Goal: Find specific page/section: Find specific page/section

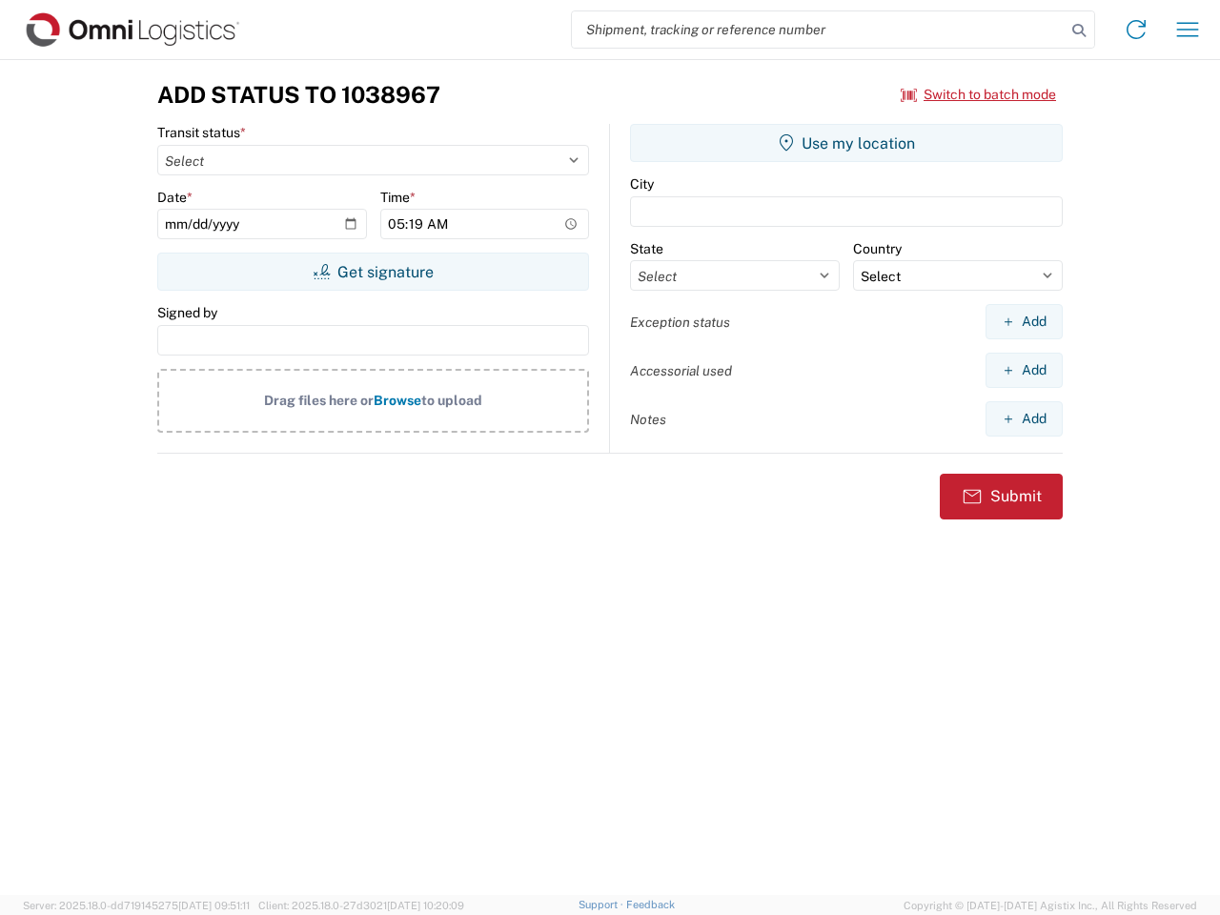
click at [819, 30] on input "search" at bounding box center [819, 29] width 494 height 36
click at [1079, 30] on icon at bounding box center [1078, 30] width 27 height 27
click at [1136, 30] on icon at bounding box center [1136, 29] width 30 height 30
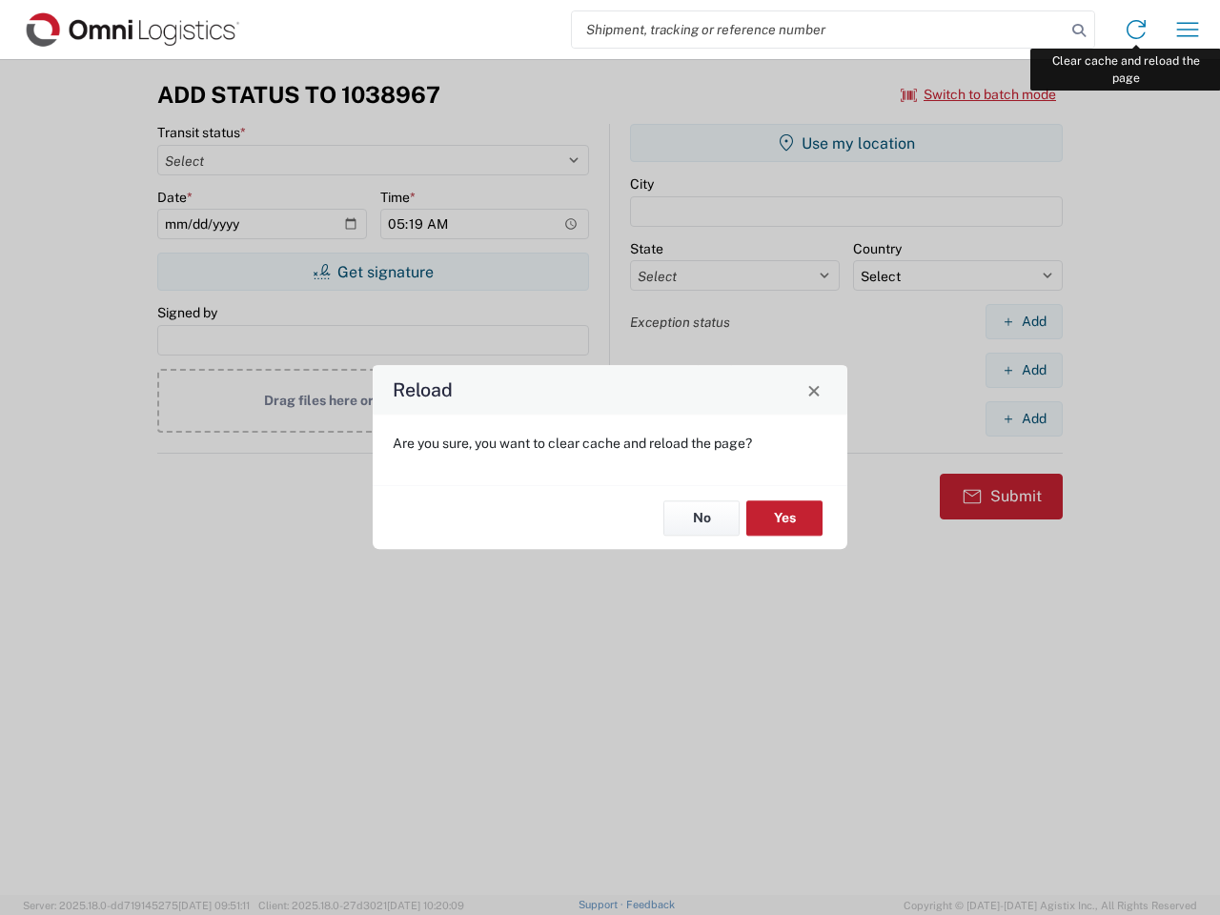
click at [1187, 30] on div "Reload Are you sure, you want to clear cache and reload the page? No Yes" at bounding box center [610, 457] width 1220 height 915
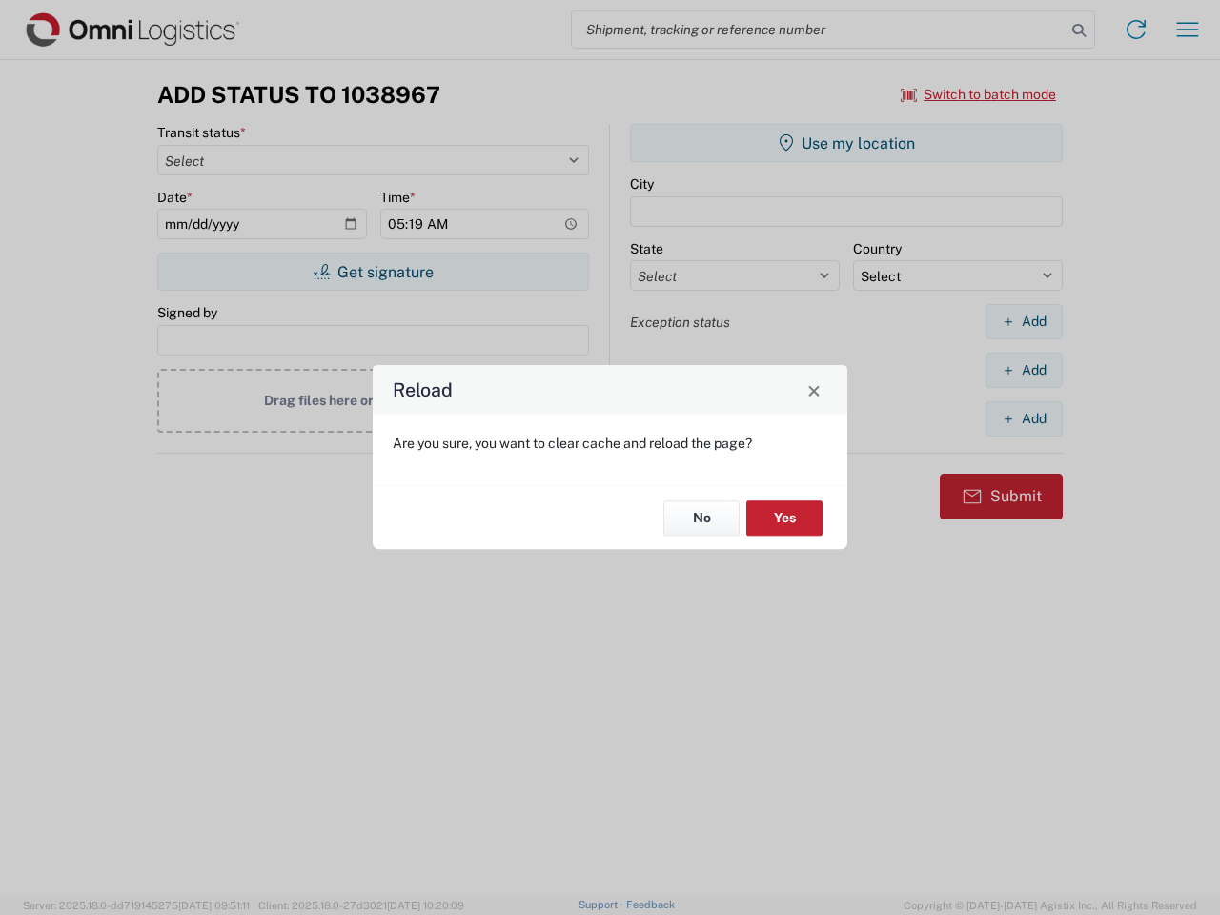
click at [979, 94] on div "Reload Are you sure, you want to clear cache and reload the page? No Yes" at bounding box center [610, 457] width 1220 height 915
click at [373, 272] on div "Reload Are you sure, you want to clear cache and reload the page? No Yes" at bounding box center [610, 457] width 1220 height 915
click at [846, 143] on div "Reload Are you sure, you want to clear cache and reload the page? No Yes" at bounding box center [610, 457] width 1220 height 915
click at [1023, 321] on div "Reload Are you sure, you want to clear cache and reload the page? No Yes" at bounding box center [610, 457] width 1220 height 915
click at [1023, 370] on div "Reload Are you sure, you want to clear cache and reload the page? No Yes" at bounding box center [610, 457] width 1220 height 915
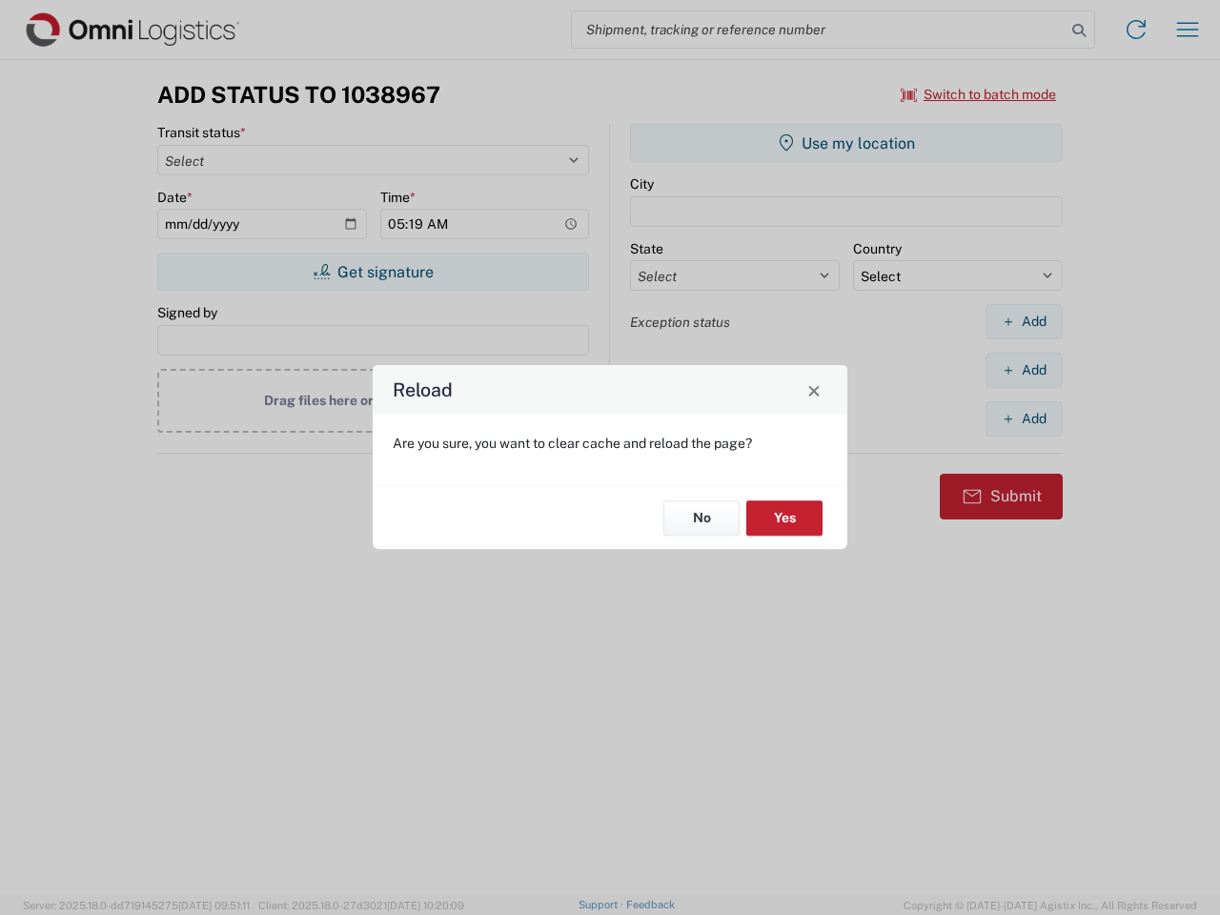
click at [1023, 418] on div "Reload Are you sure, you want to clear cache and reload the page? No Yes" at bounding box center [610, 457] width 1220 height 915
